Goal: Entertainment & Leisure: Consume media (video, audio)

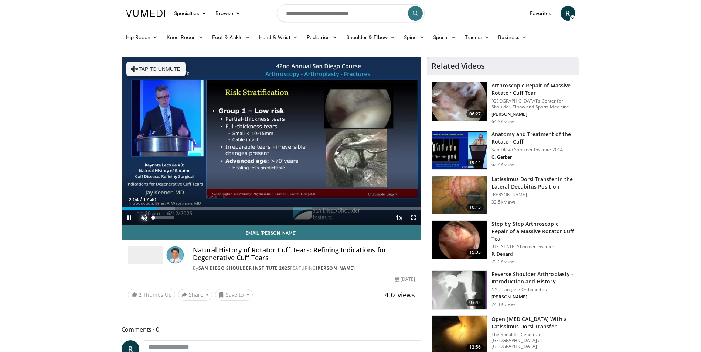
click at [145, 217] on span "Video Player" at bounding box center [144, 218] width 15 height 15
click at [413, 221] on span "Video Player" at bounding box center [413, 218] width 15 height 15
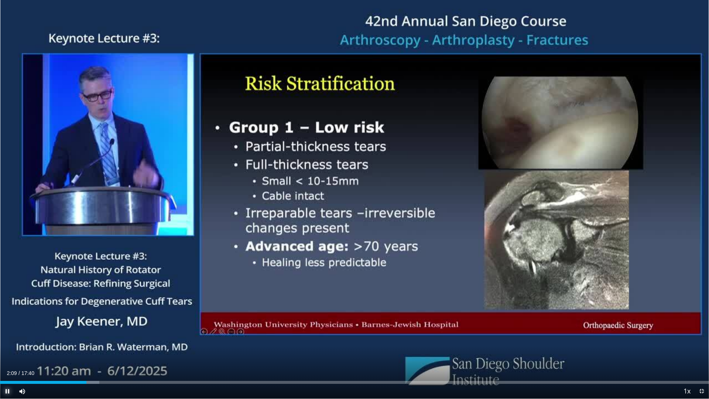
click at [9, 352] on span "Video Player" at bounding box center [7, 391] width 15 height 15
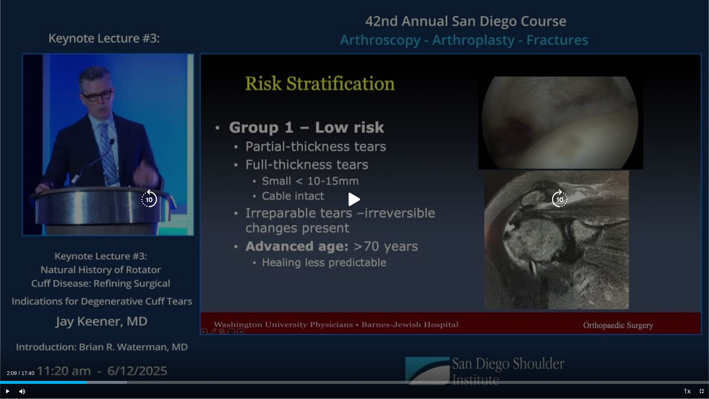
click at [198, 352] on div "10 seconds Tap to unmute" at bounding box center [354, 199] width 709 height 398
click at [350, 200] on icon "Video Player" at bounding box center [354, 199] width 21 height 21
click at [700, 352] on span "Video Player" at bounding box center [701, 391] width 15 height 15
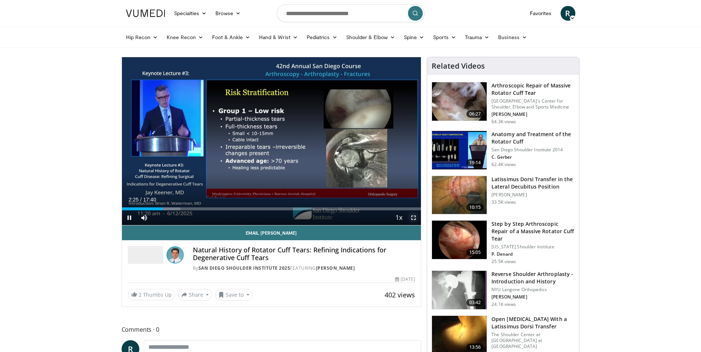
click at [415, 216] on span "Video Player" at bounding box center [413, 218] width 15 height 15
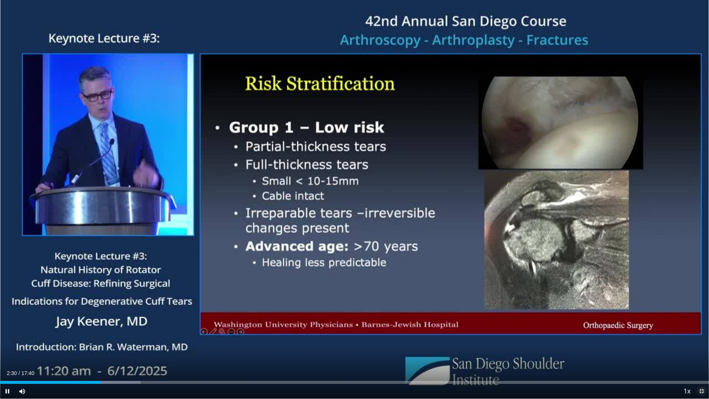
click at [699, 352] on span "Video Player" at bounding box center [701, 391] width 15 height 15
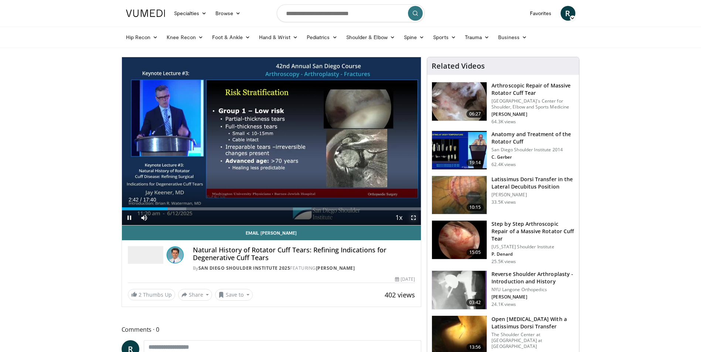
click at [413, 215] on span "Video Player" at bounding box center [413, 218] width 15 height 15
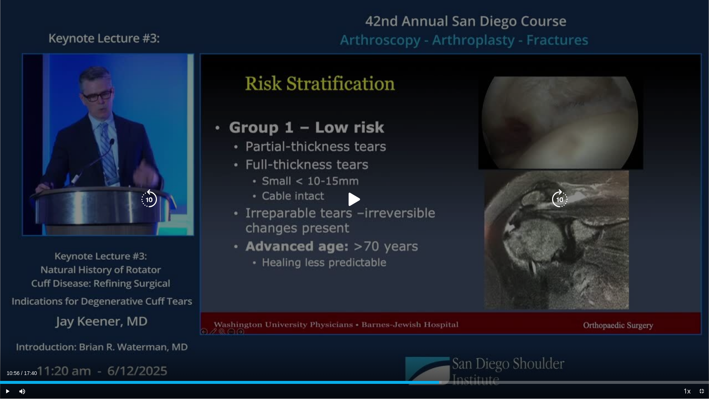
drag, startPoint x: 119, startPoint y: 381, endPoint x: 439, endPoint y: 367, distance: 320.1
click at [439, 352] on video-js "**********" at bounding box center [354, 199] width 709 height 399
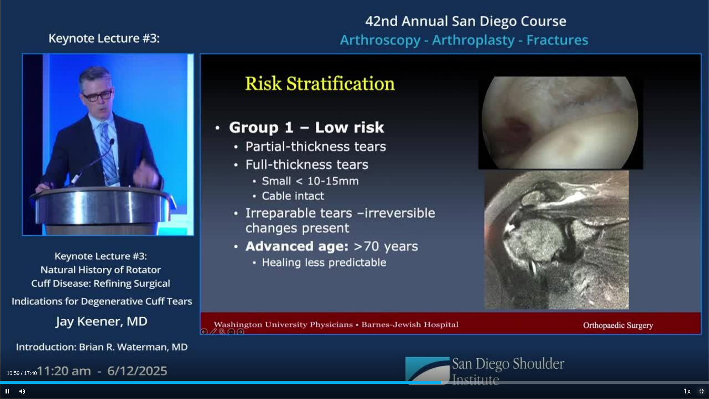
click at [700, 352] on span "Video Player" at bounding box center [701, 391] width 15 height 15
